Goal: Task Accomplishment & Management: Manage account settings

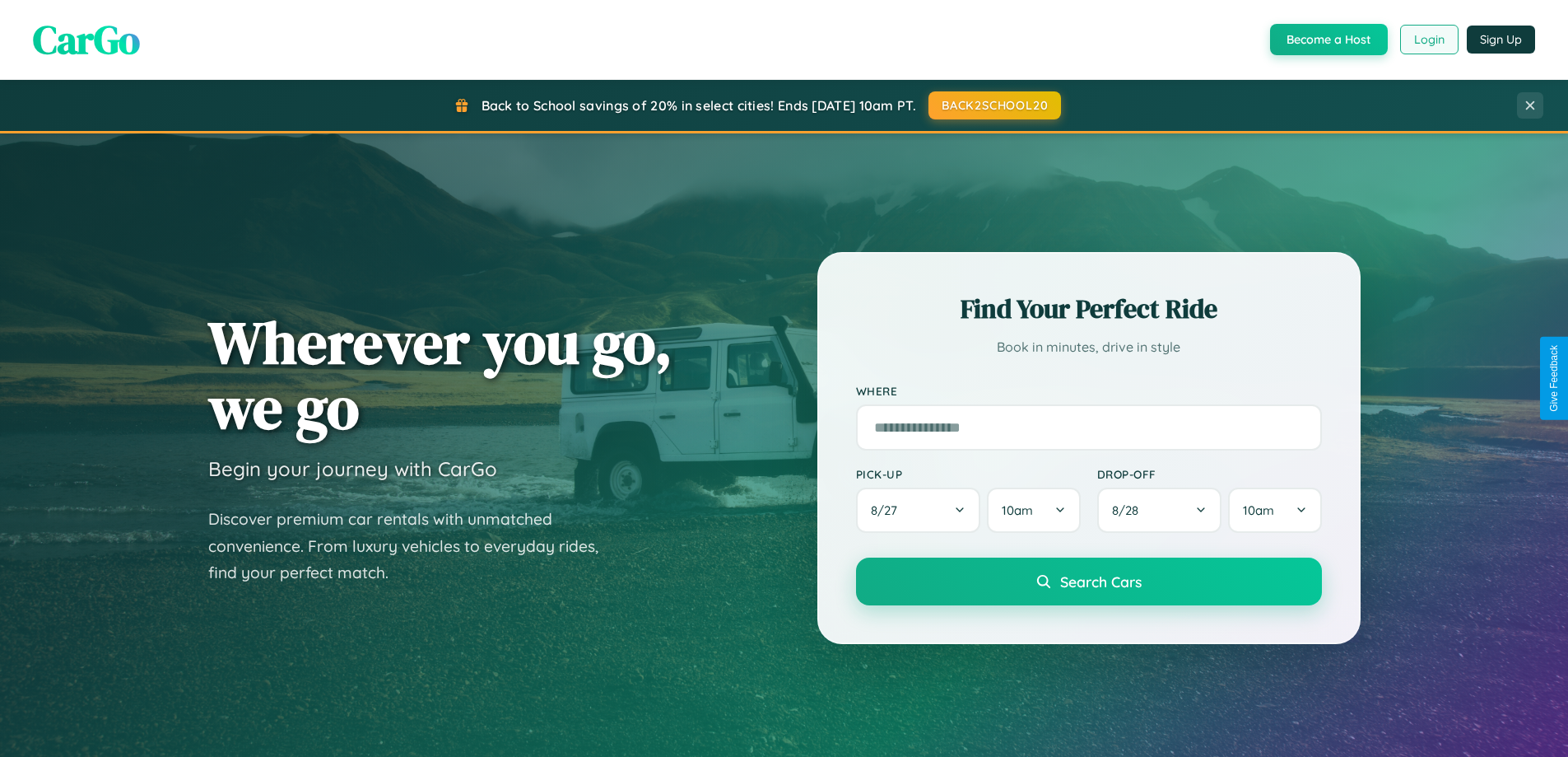
click at [1428, 39] on button "Login" at bounding box center [1430, 40] width 58 height 30
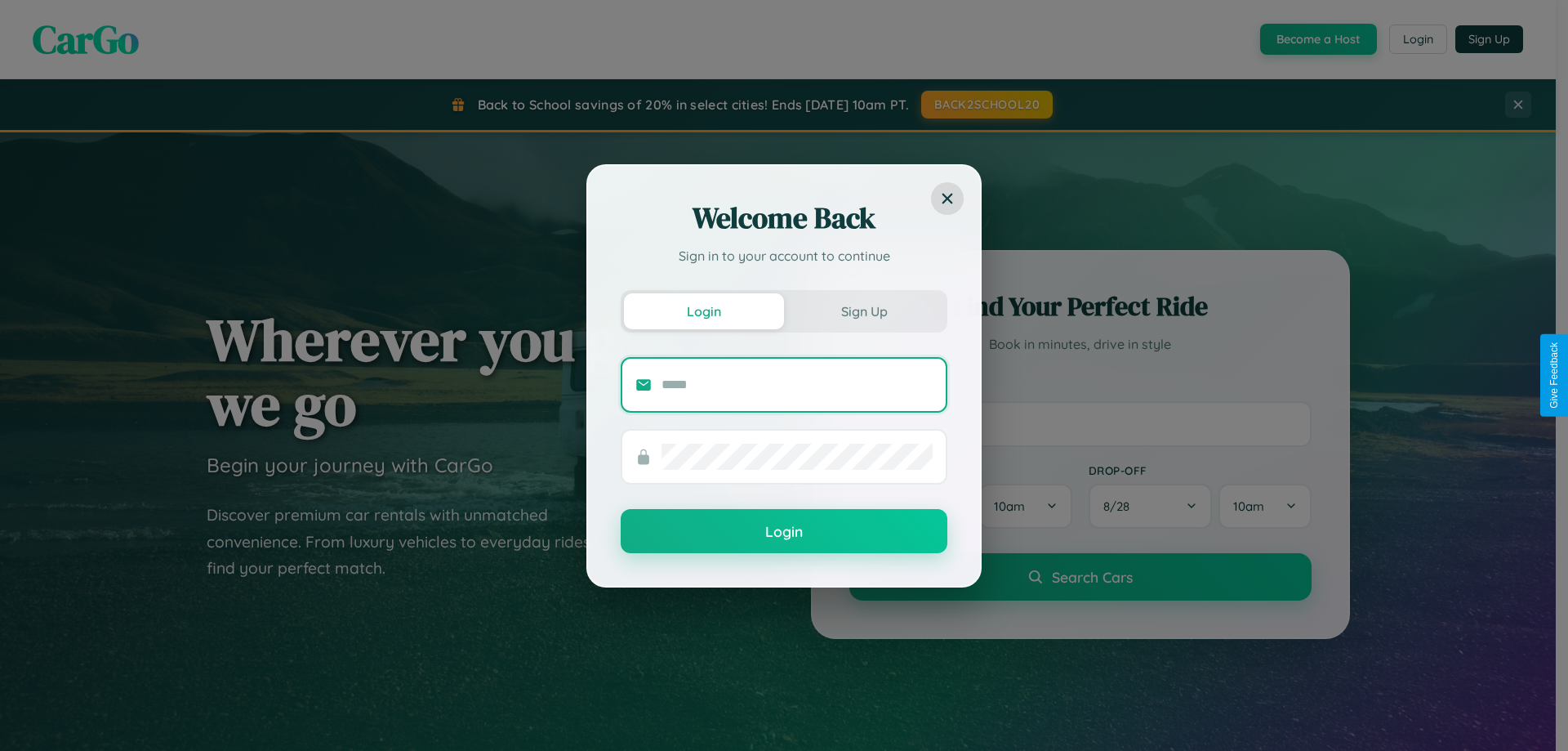
click at [797, 384] on input "text" at bounding box center [797, 385] width 271 height 26
type input "**********"
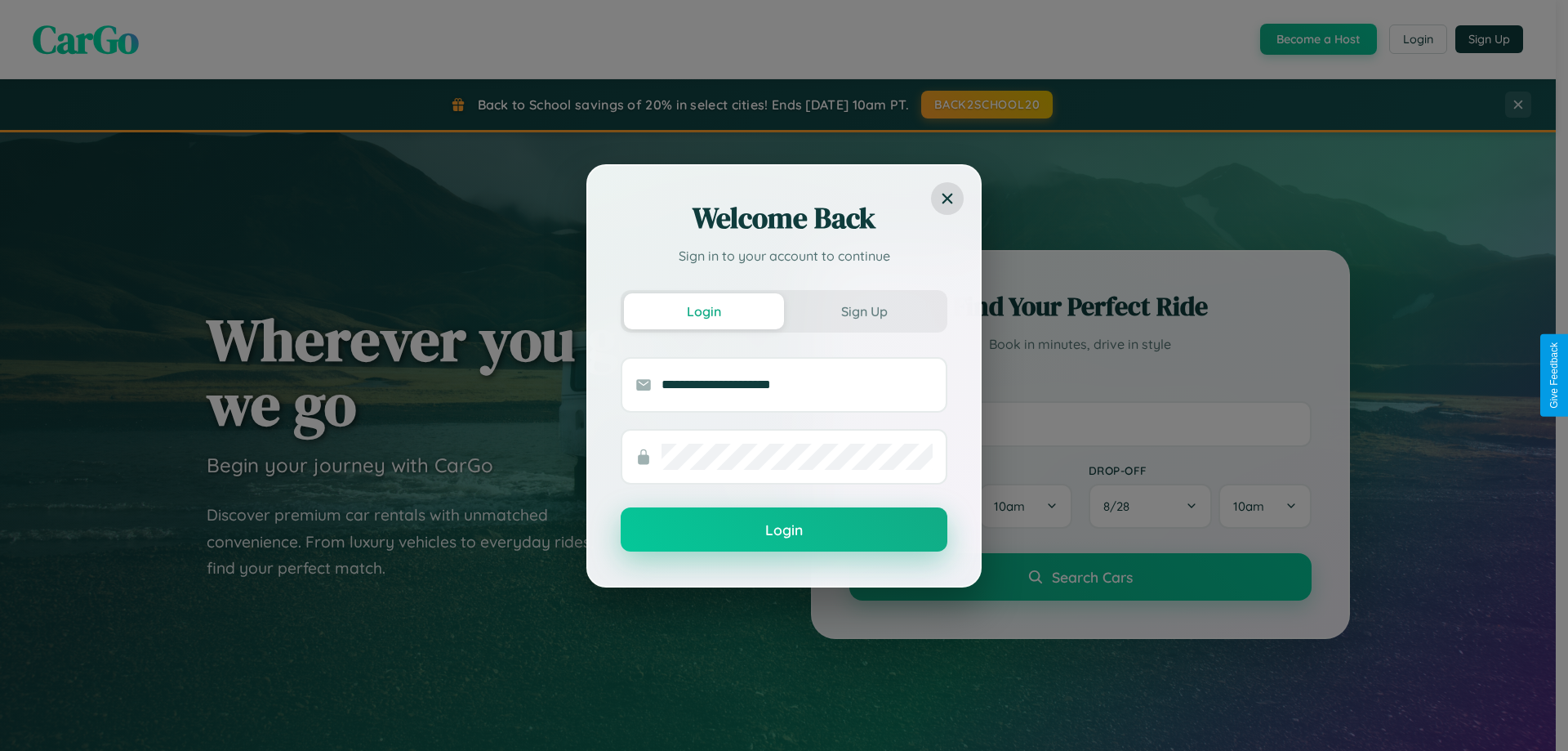
click at [784, 530] on button "Login" at bounding box center [784, 529] width 326 height 44
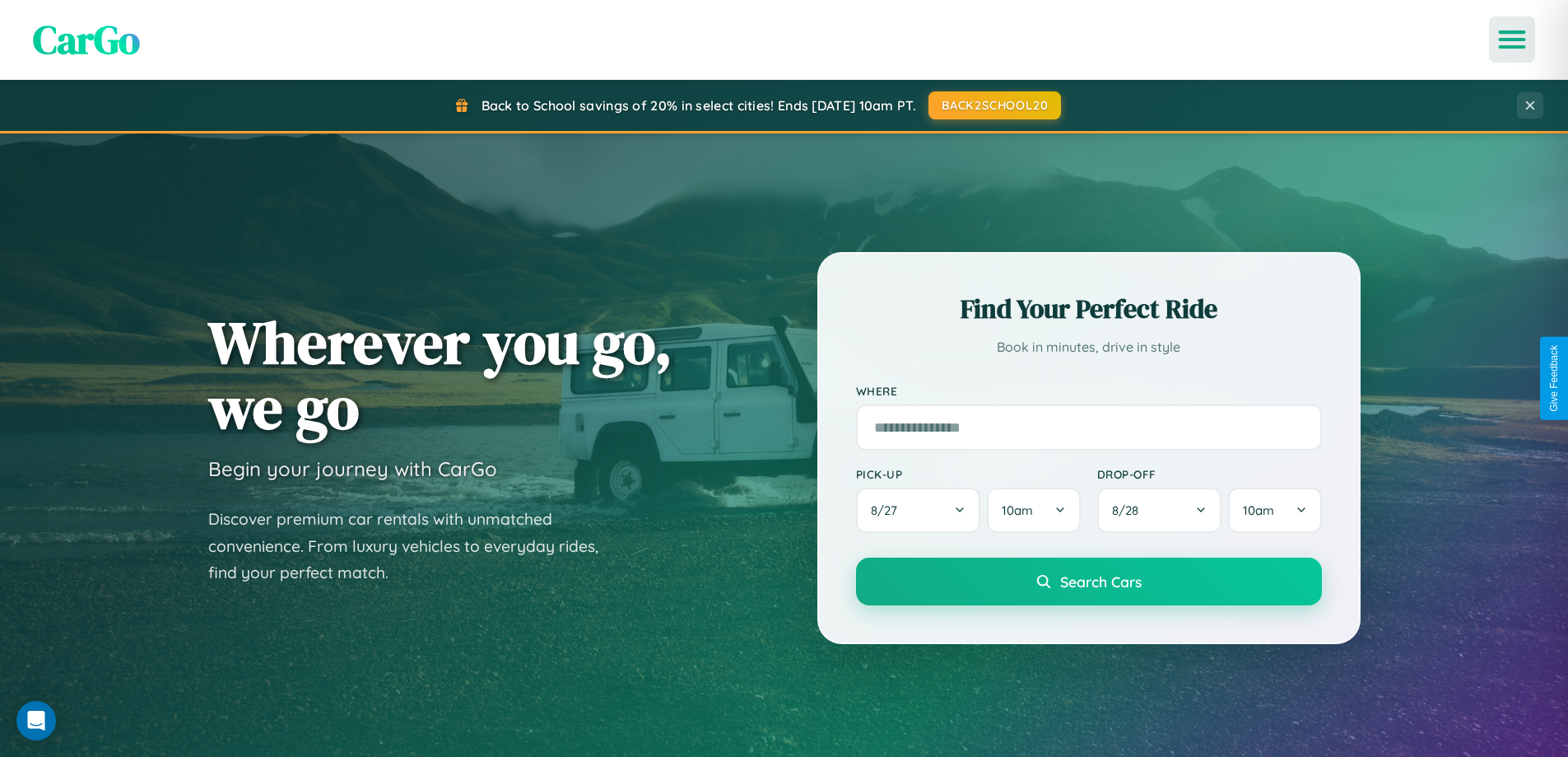
click at [1512, 39] on icon "Open menu" at bounding box center [1512, 40] width 24 height 15
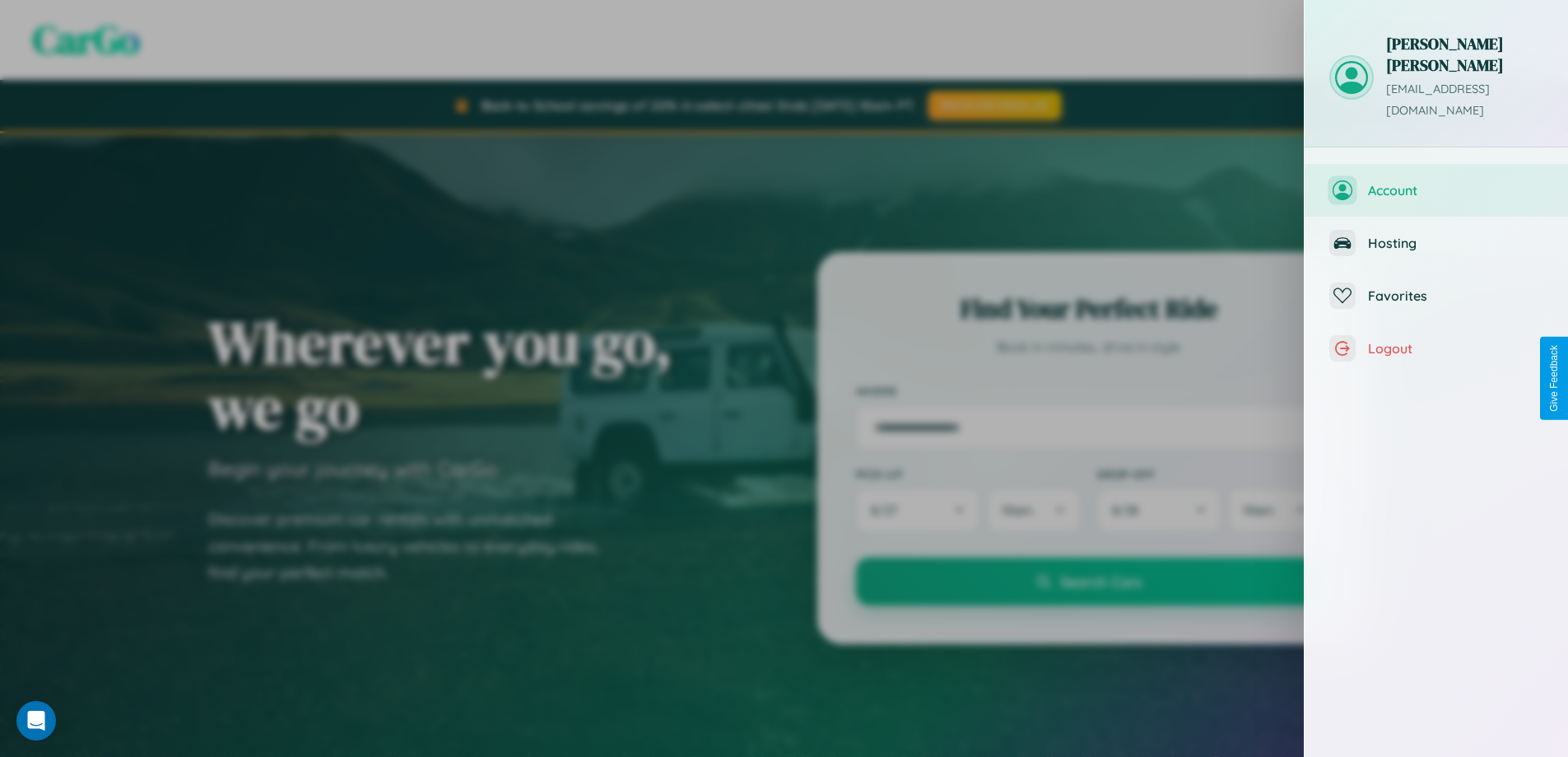
click at [1436, 182] on span "Account" at bounding box center [1456, 190] width 175 height 17
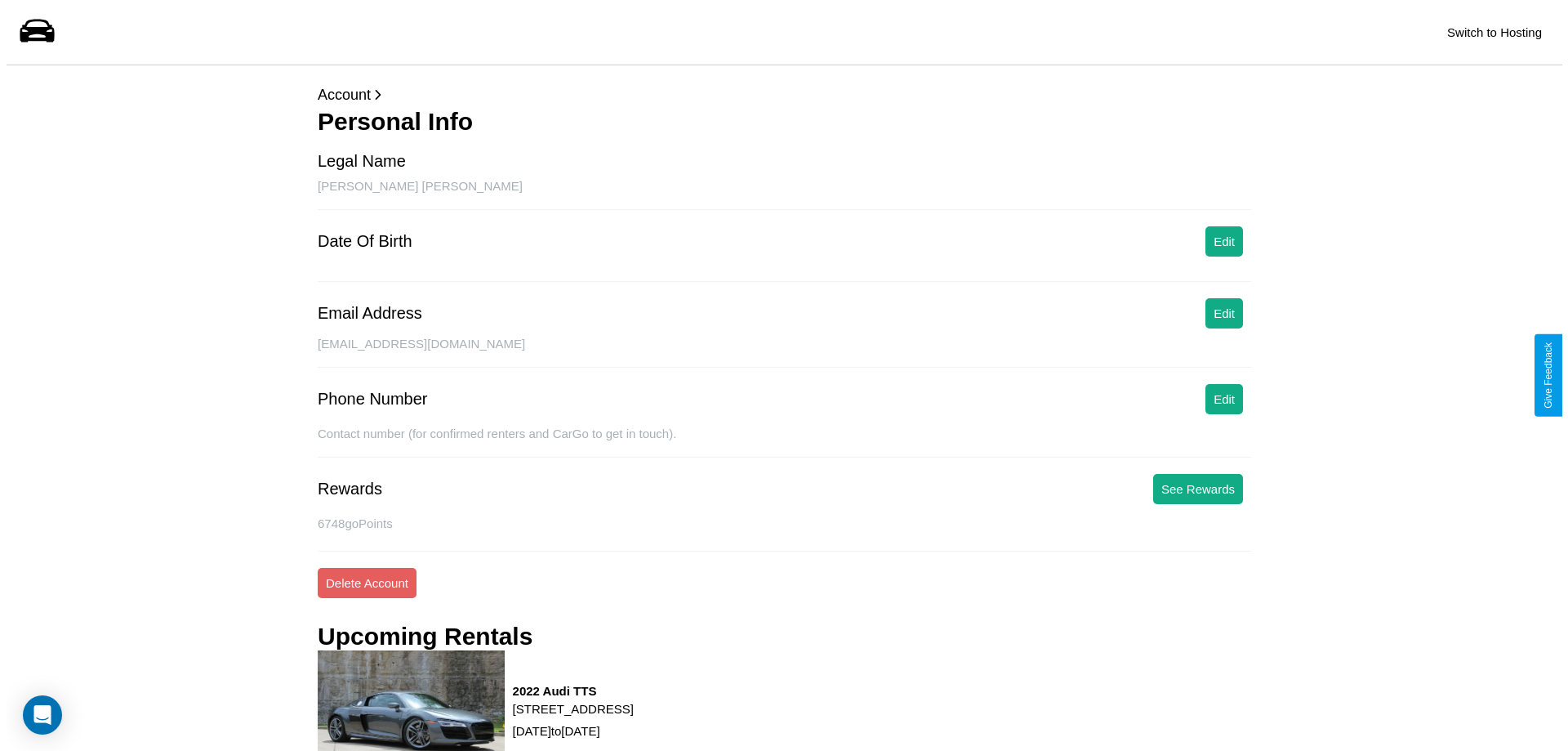
scroll to position [208, 0]
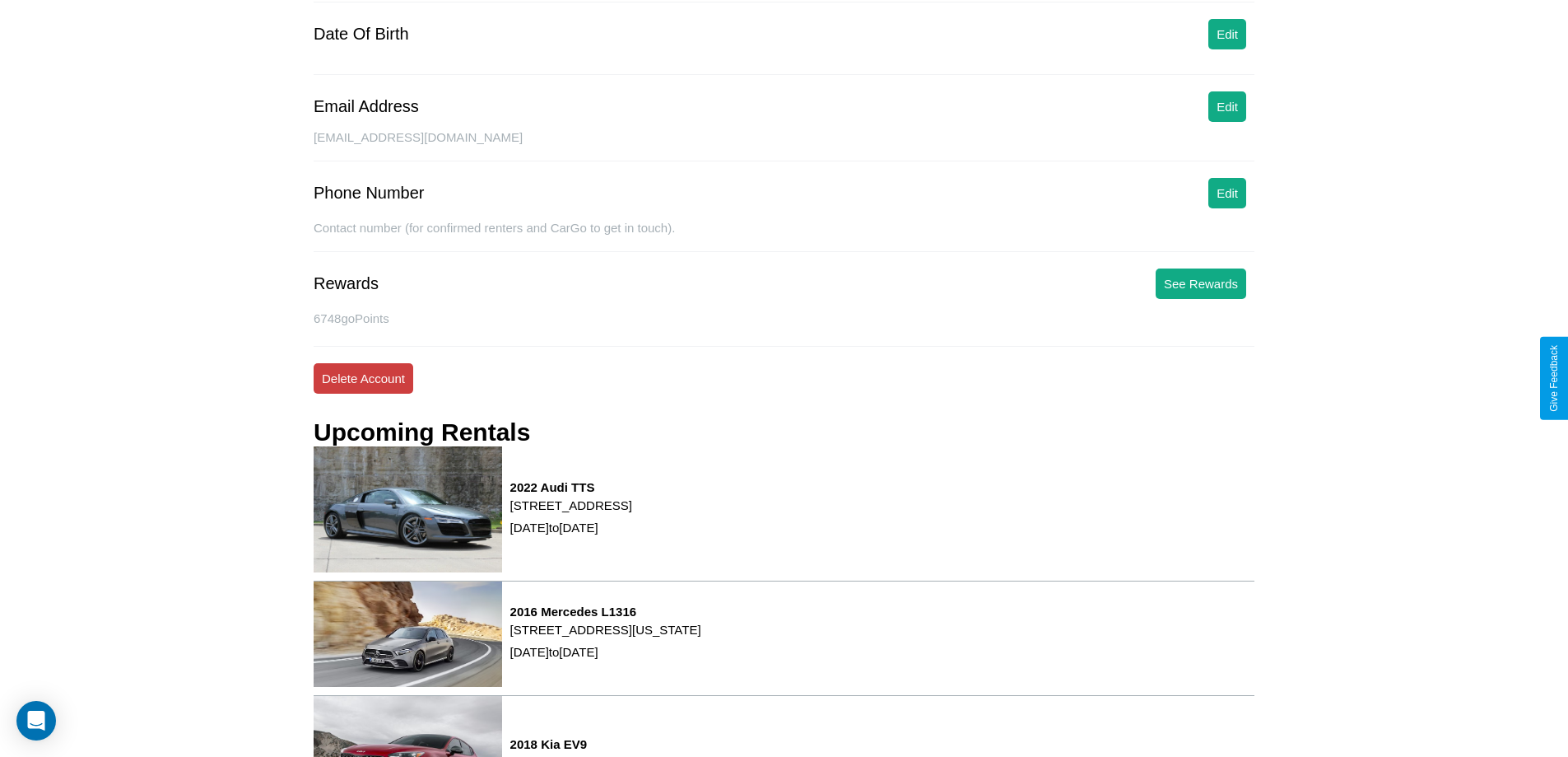
click at [363, 378] on button "Delete Account" at bounding box center [363, 378] width 100 height 31
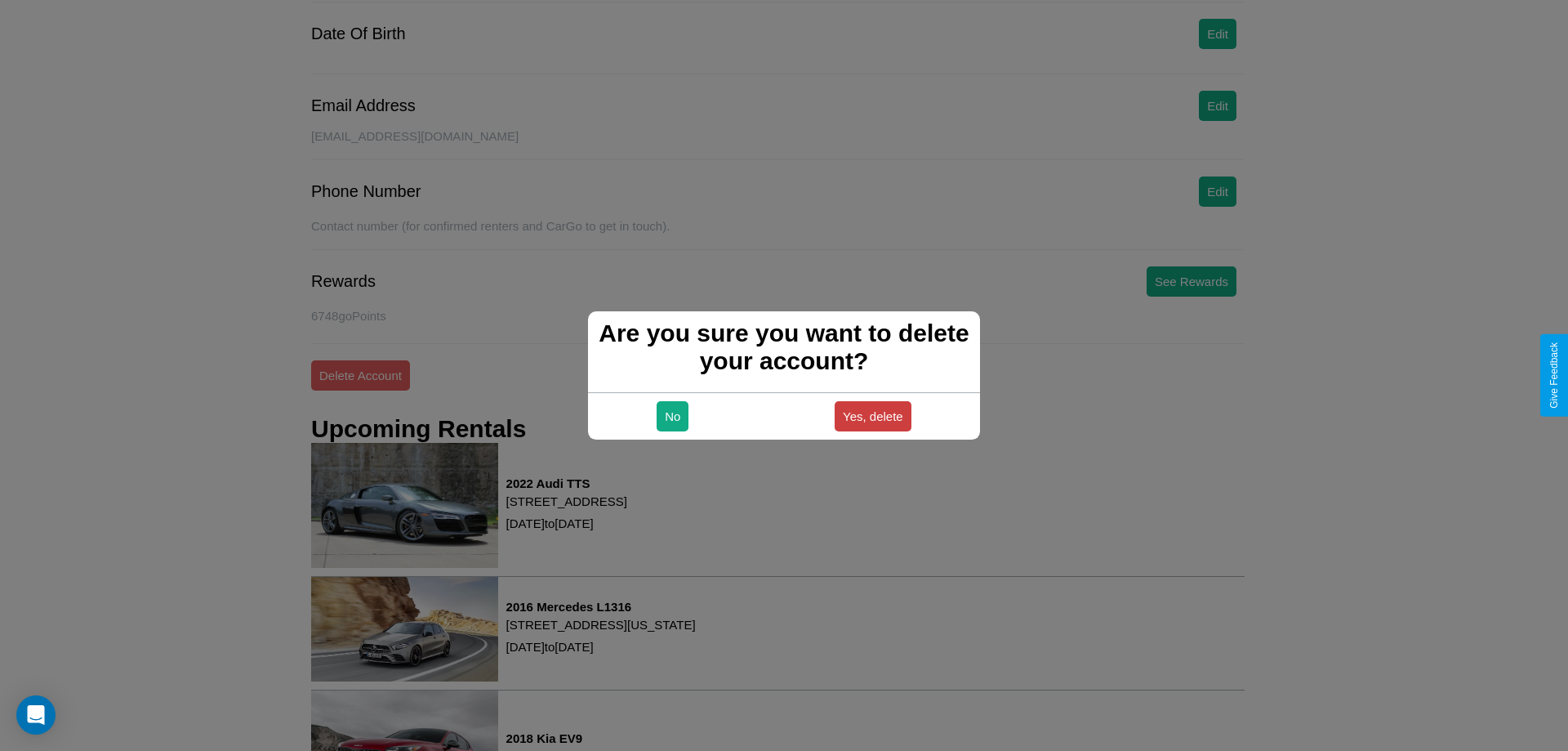
click at [872, 416] on button "Yes, delete" at bounding box center [873, 416] width 77 height 31
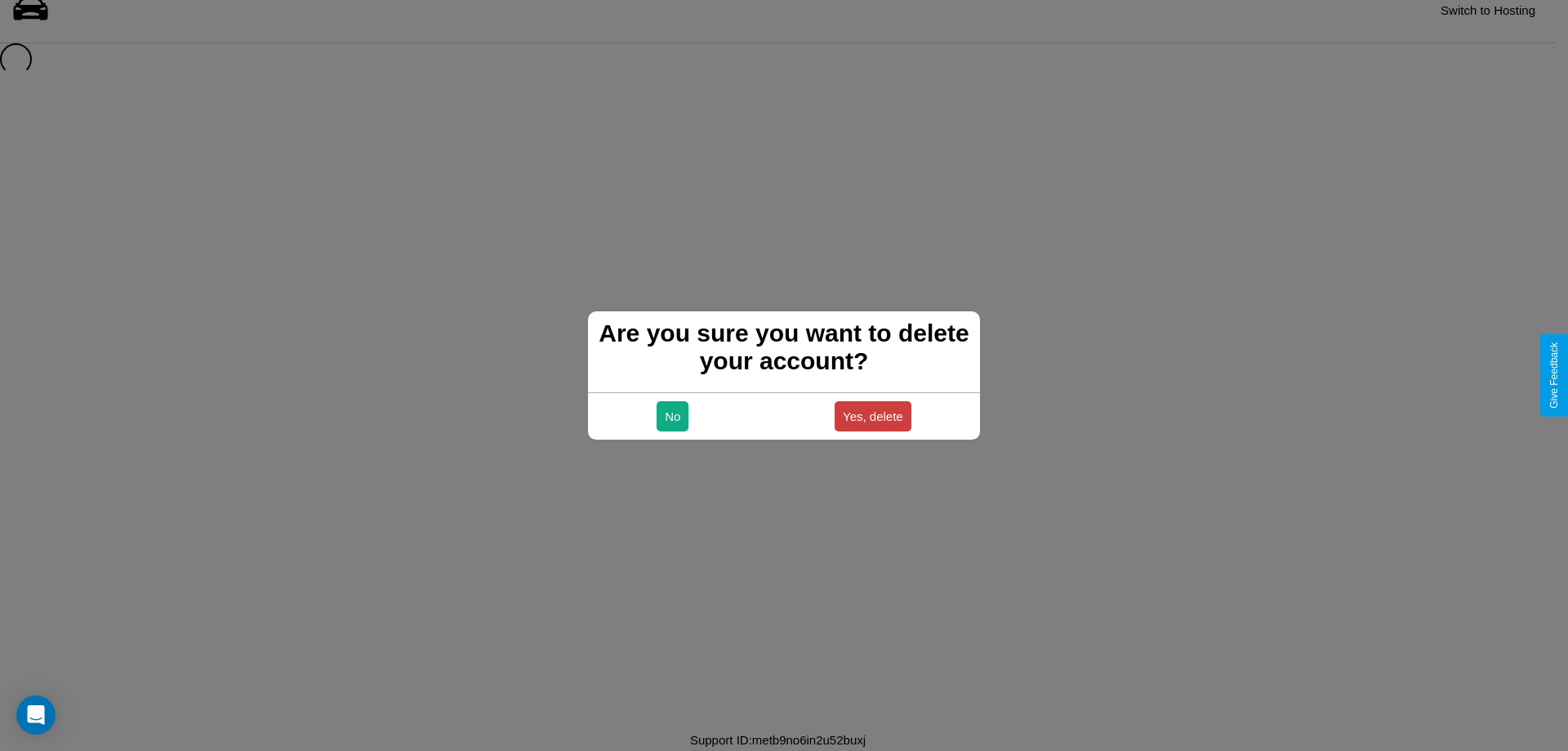
scroll to position [22, 0]
